Goal: Check status

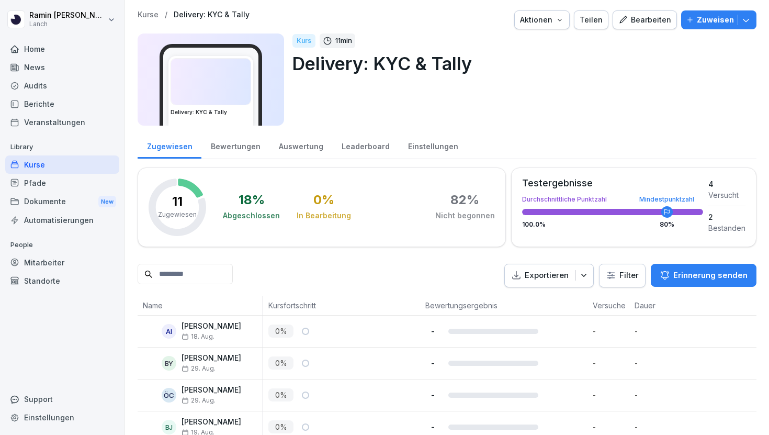
scroll to position [224, 0]
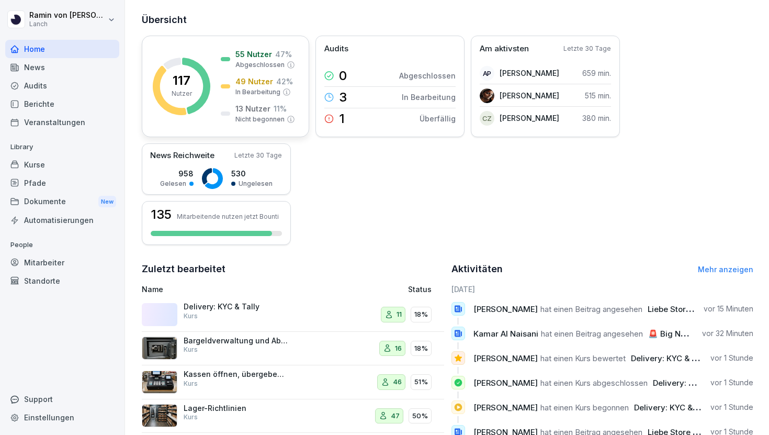
scroll to position [107, 0]
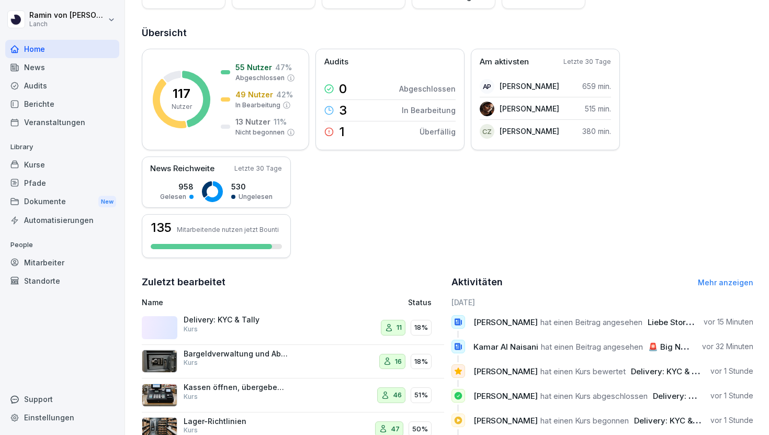
click at [49, 164] on div "Kurse" at bounding box center [62, 164] width 114 height 18
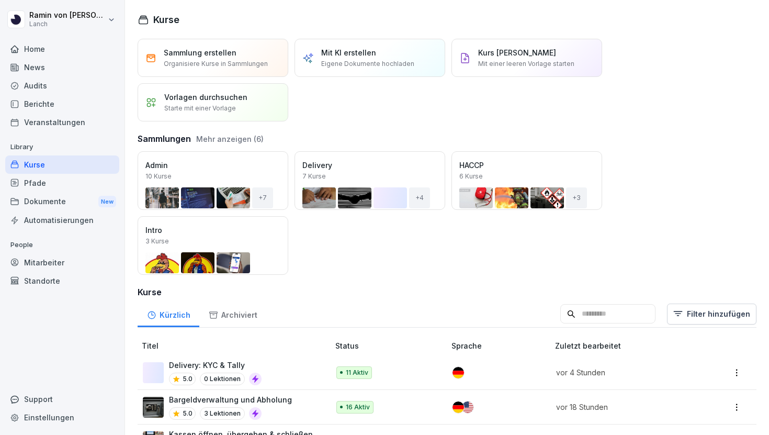
click at [222, 366] on p "Delivery: KYC & Tally" at bounding box center [215, 364] width 93 height 11
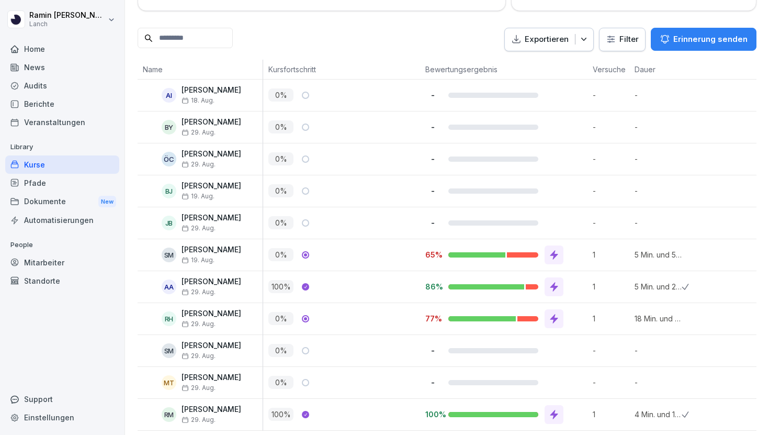
scroll to position [242, 0]
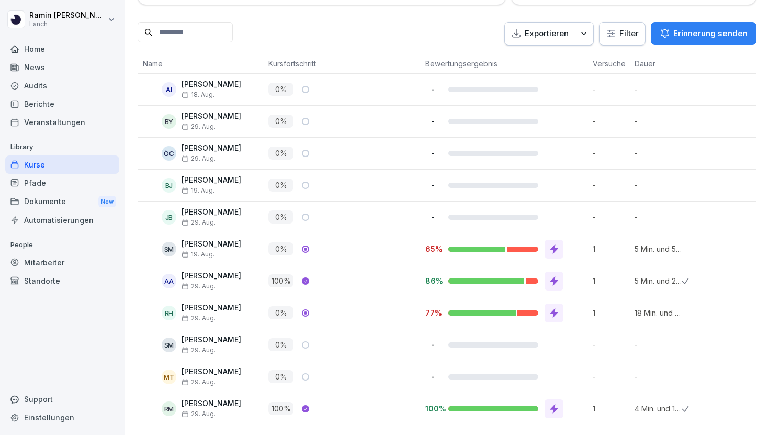
click at [279, 311] on p "0 %" at bounding box center [280, 312] width 25 height 13
click at [343, 310] on div "0 %" at bounding box center [344, 312] width 152 height 13
drag, startPoint x: 274, startPoint y: 313, endPoint x: 373, endPoint y: 314, distance: 99.4
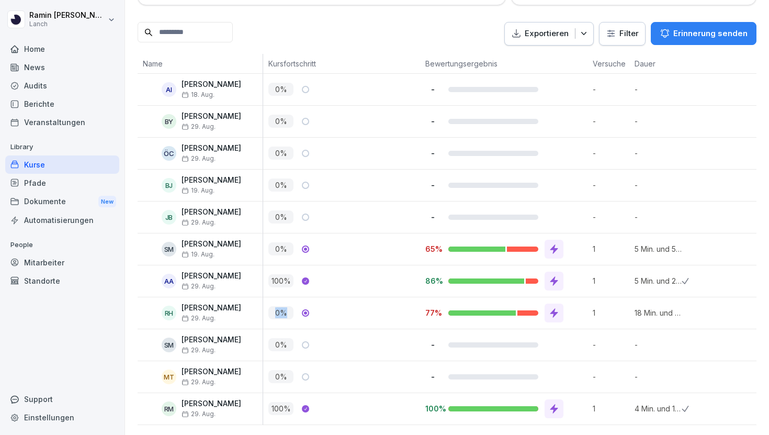
click at [373, 314] on div "0 %" at bounding box center [344, 312] width 152 height 13
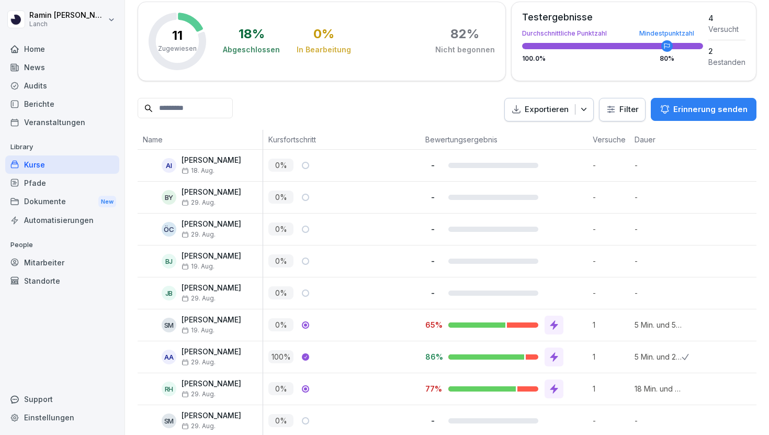
scroll to position [145, 0]
